Goal: Task Accomplishment & Management: Manage account settings

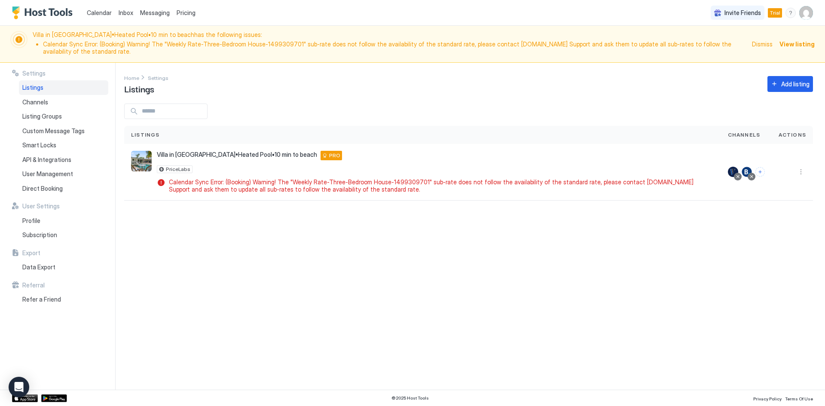
click at [773, 16] on span "Trial" at bounding box center [775, 13] width 11 height 8
click at [773, 13] on span "Trial" at bounding box center [775, 13] width 11 height 8
click at [751, 42] on div "Villa in [GEOGRAPHIC_DATA]•Heated Pool•10 min to beach has the following issues…" at bounding box center [412, 44] width 804 height 26
click at [808, 14] on img "User profile" at bounding box center [806, 13] width 14 height 14
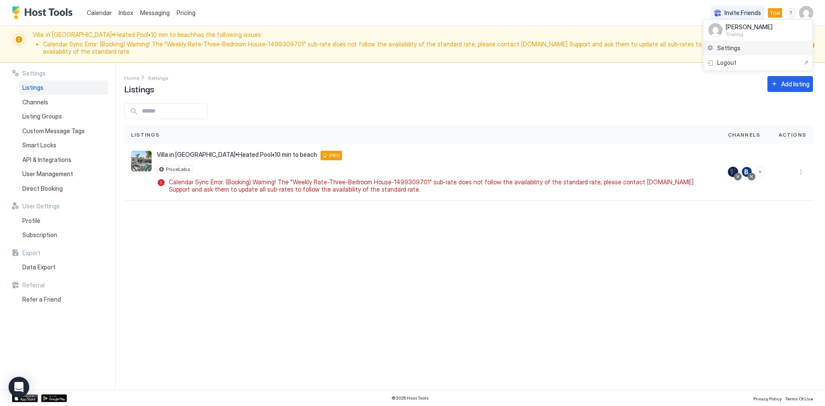
click at [746, 49] on div "Settings" at bounding box center [757, 48] width 109 height 15
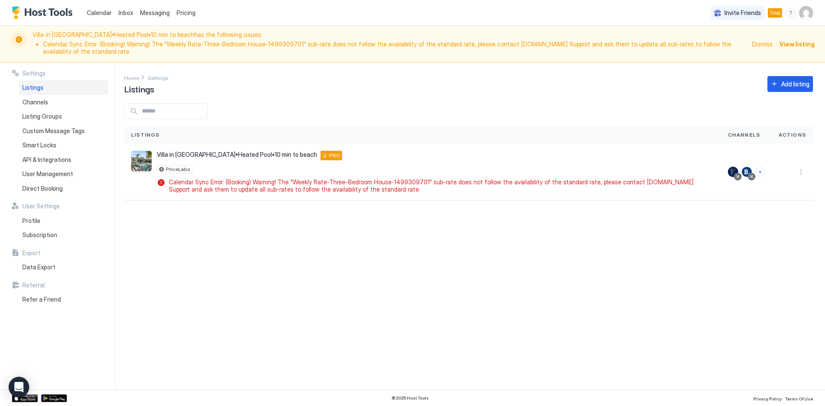
click at [810, 12] on img "User profile" at bounding box center [806, 13] width 14 height 14
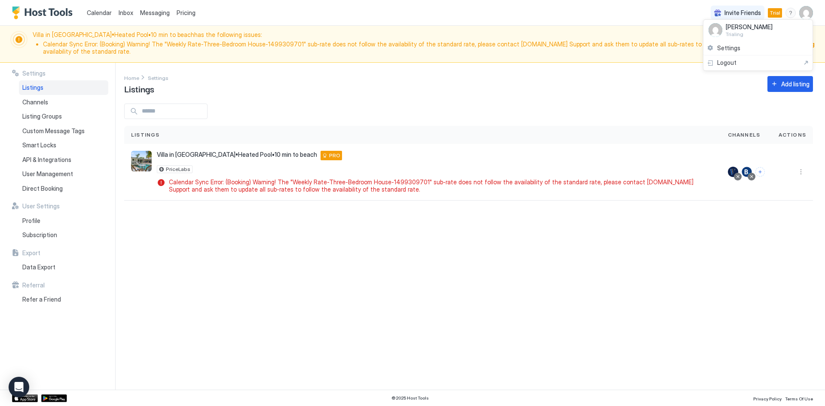
click at [758, 27] on span "Ehsan Monsef" at bounding box center [749, 27] width 47 height 8
click at [729, 48] on span "Settings" at bounding box center [728, 48] width 23 height 8
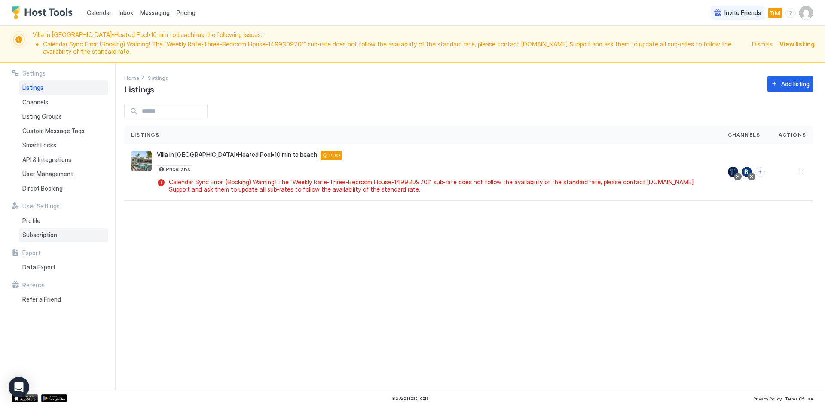
click at [52, 237] on span "Subscription" at bounding box center [39, 235] width 35 height 8
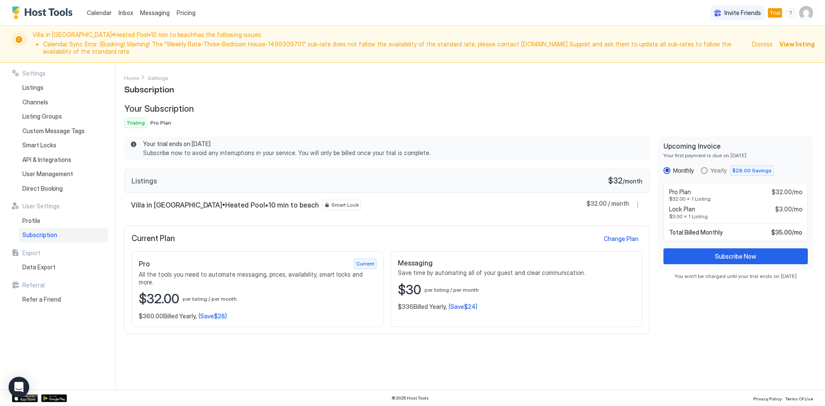
click at [209, 368] on div "Settings Home Settings Subscription Your Subscription Trialing Pro Plan Your tr…" at bounding box center [468, 226] width 689 height 307
drag, startPoint x: 680, startPoint y: 107, endPoint x: 680, endPoint y: 114, distance: 6.9
click at [680, 114] on div at bounding box center [735, 116] width 155 height 24
